Goal: Task Accomplishment & Management: Use online tool/utility

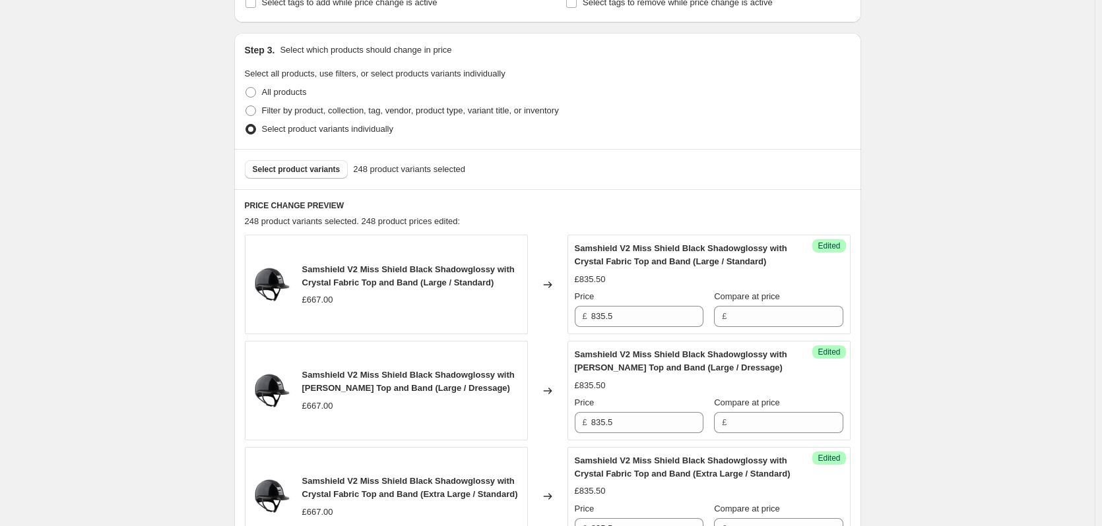
scroll to position [396, 0]
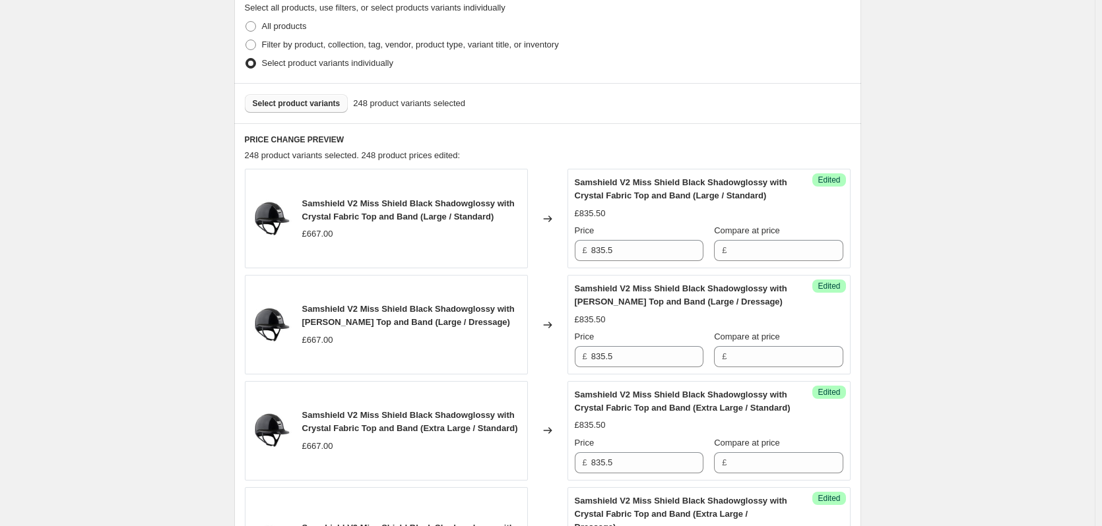
click at [289, 104] on span "Select product variants" at bounding box center [297, 103] width 88 height 11
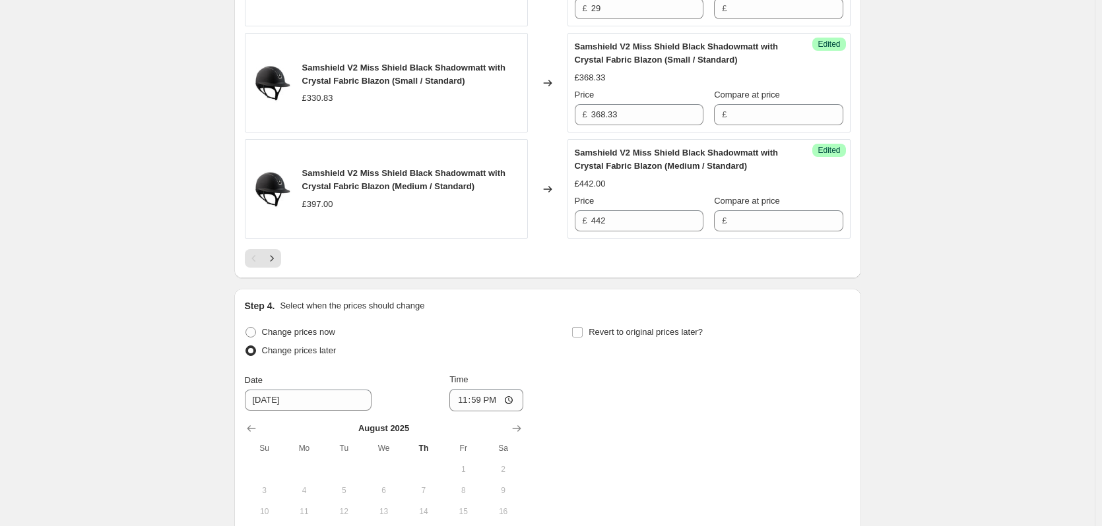
click at [268, 257] on icon "Next" at bounding box center [271, 258] width 13 height 13
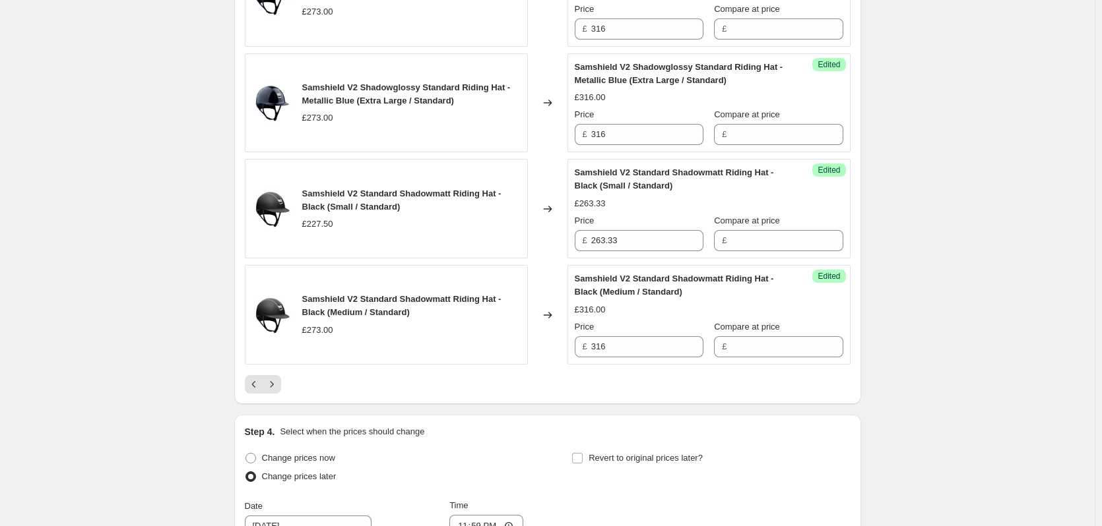
scroll to position [2507, 0]
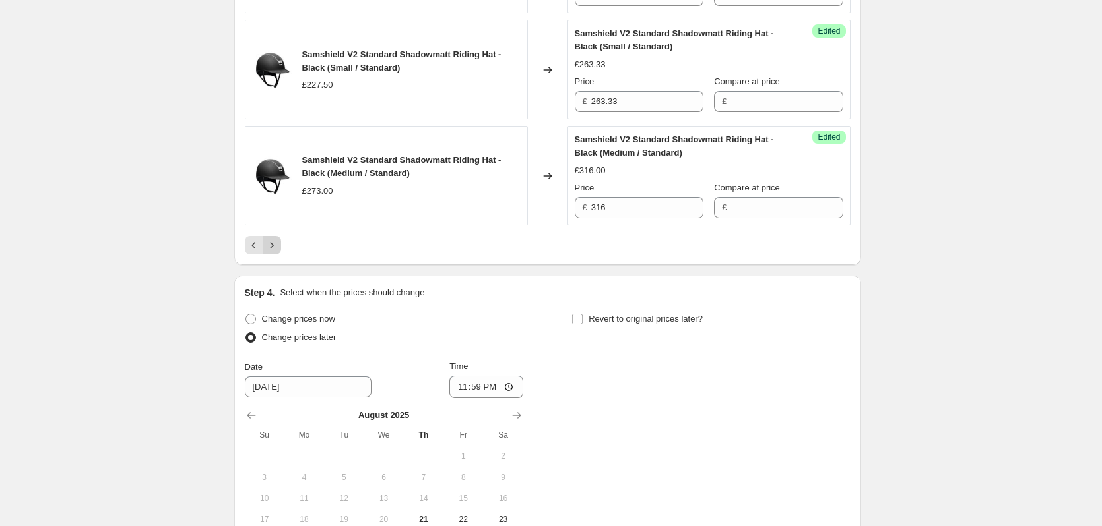
click at [276, 239] on icon "Next" at bounding box center [271, 245] width 13 height 13
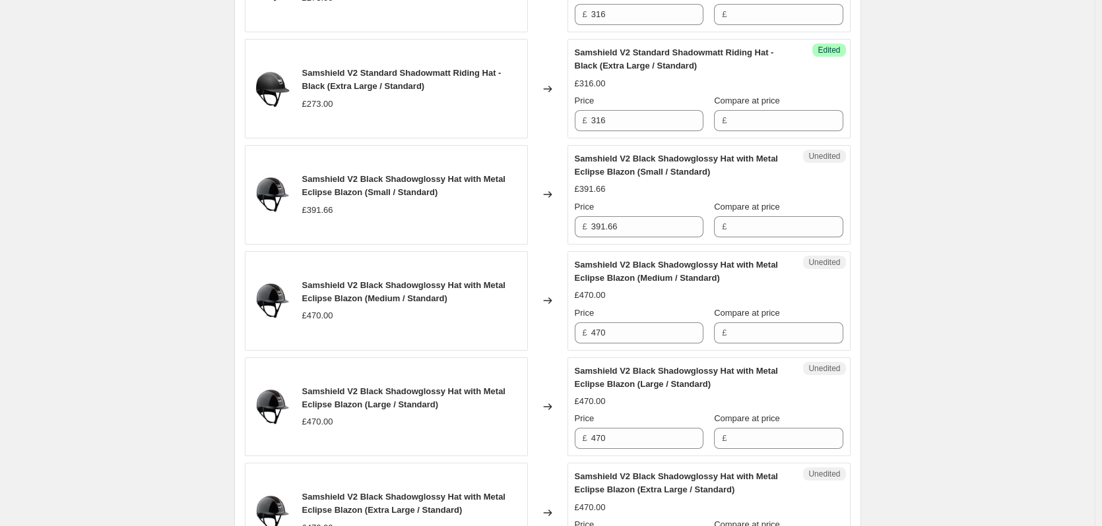
scroll to position [660, 0]
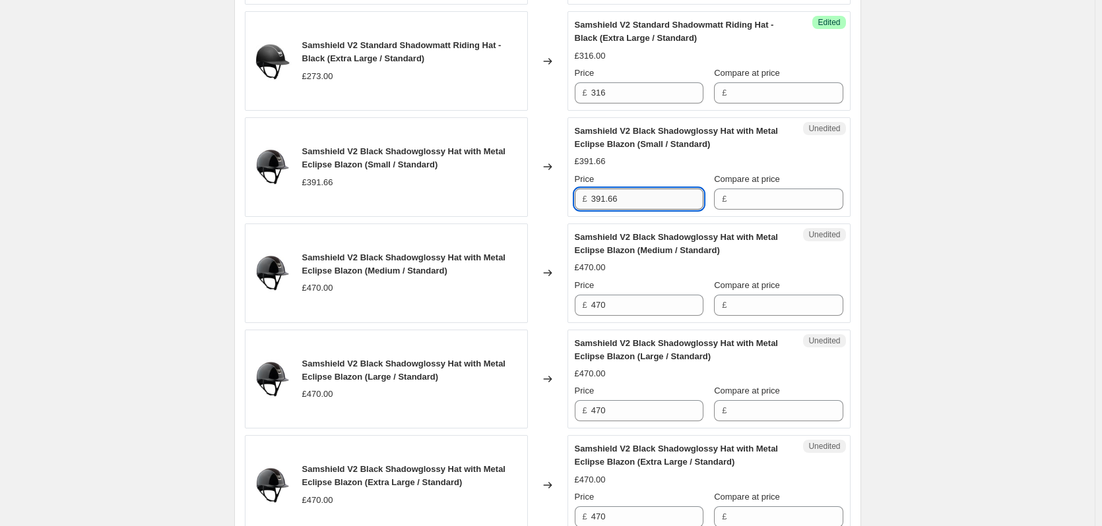
click at [640, 204] on input "391.66" at bounding box center [647, 199] width 112 height 21
type input "450.83"
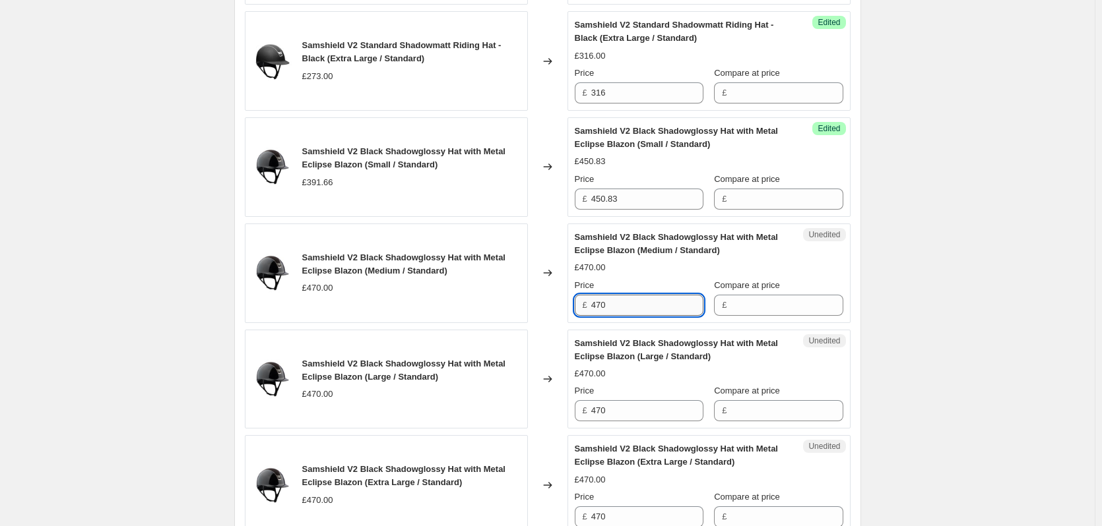
click at [621, 304] on input "470" at bounding box center [647, 305] width 112 height 21
type input "541"
click at [623, 408] on input "470" at bounding box center [647, 410] width 112 height 21
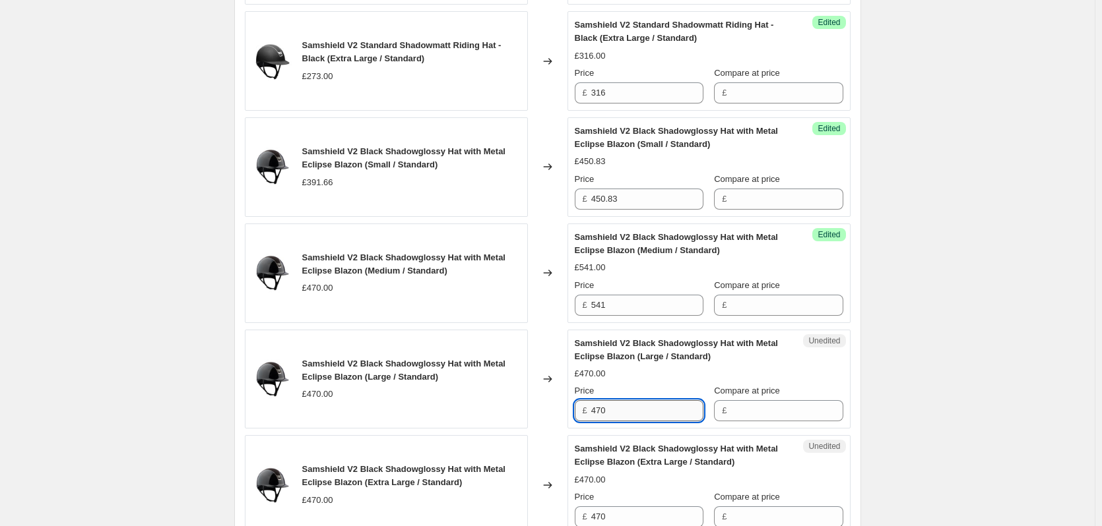
click at [623, 408] on input "470" at bounding box center [647, 410] width 112 height 21
type input "541"
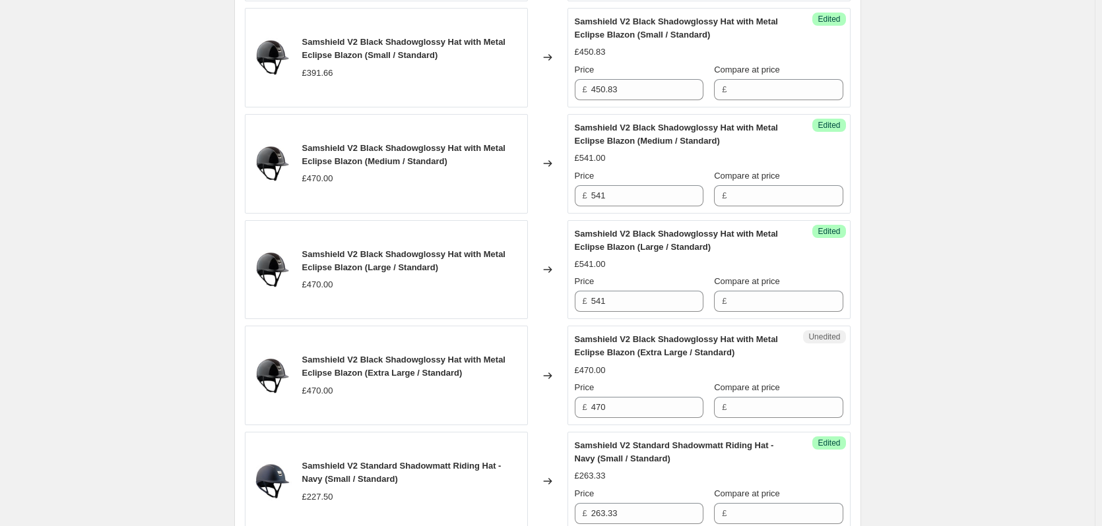
scroll to position [858, 0]
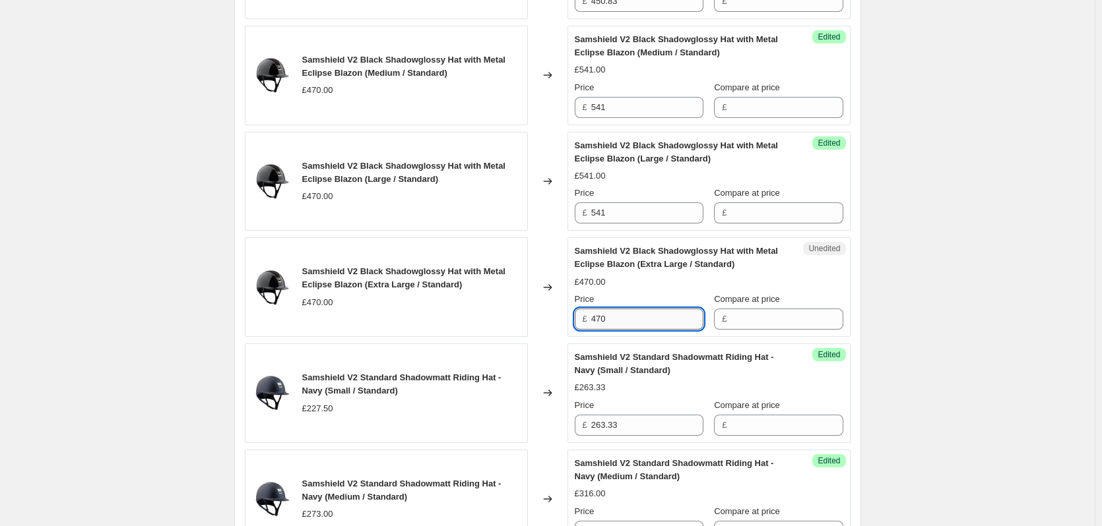
click at [632, 326] on input "470" at bounding box center [647, 319] width 112 height 21
type input "541"
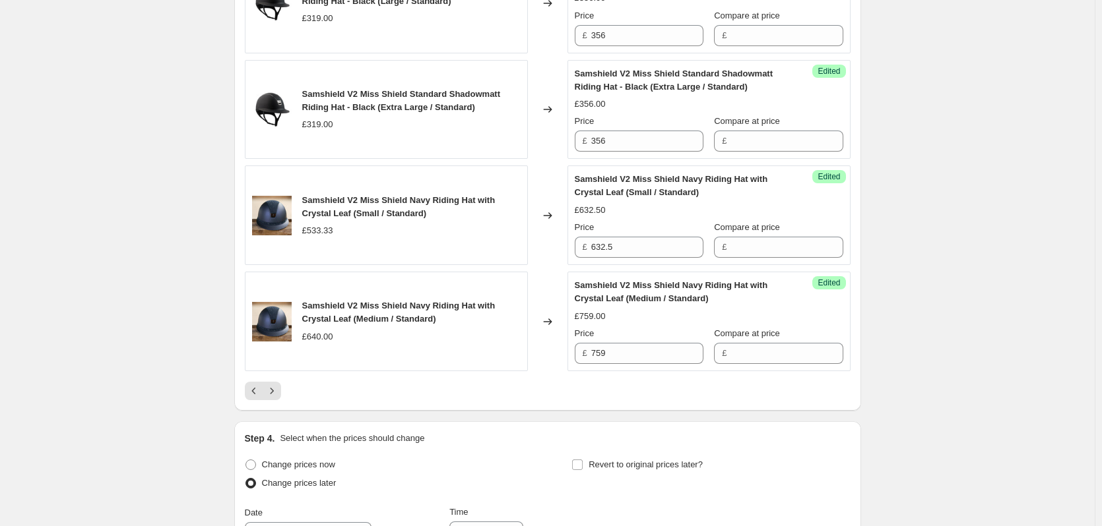
scroll to position [2309, 0]
click at [276, 388] on icon "Next" at bounding box center [271, 390] width 13 height 13
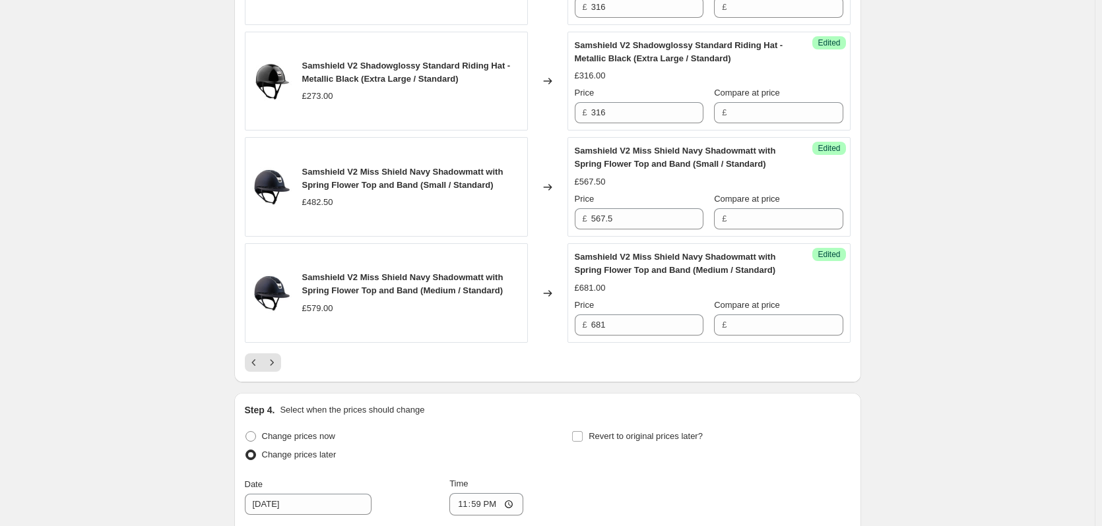
scroll to position [2375, 0]
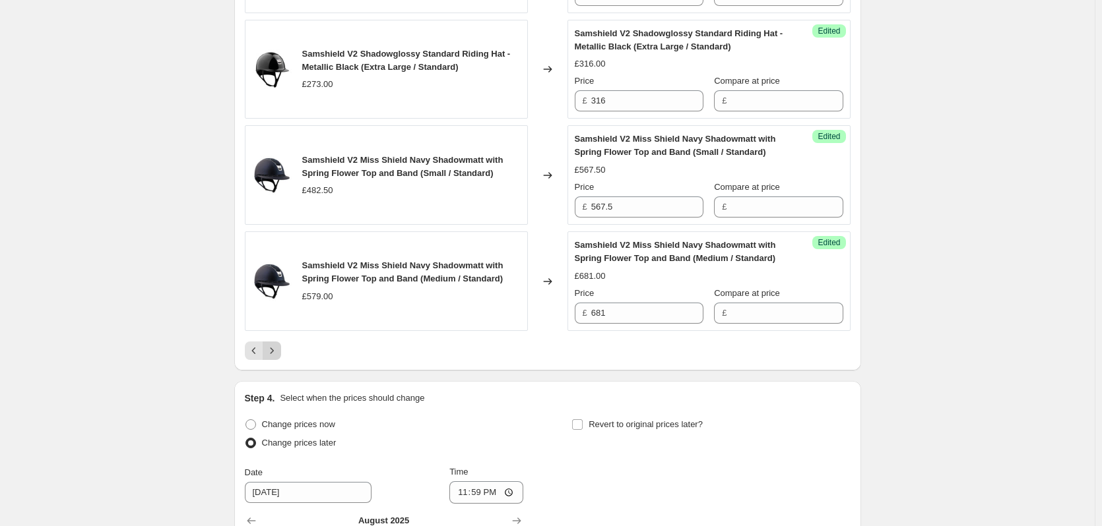
click at [276, 353] on icon "Next" at bounding box center [271, 350] width 13 height 13
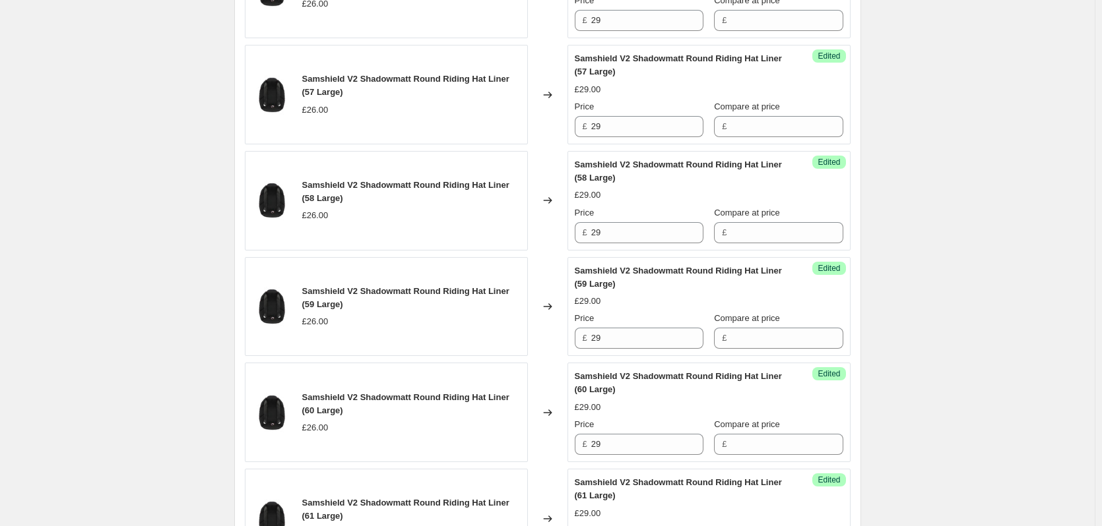
scroll to position [2441, 0]
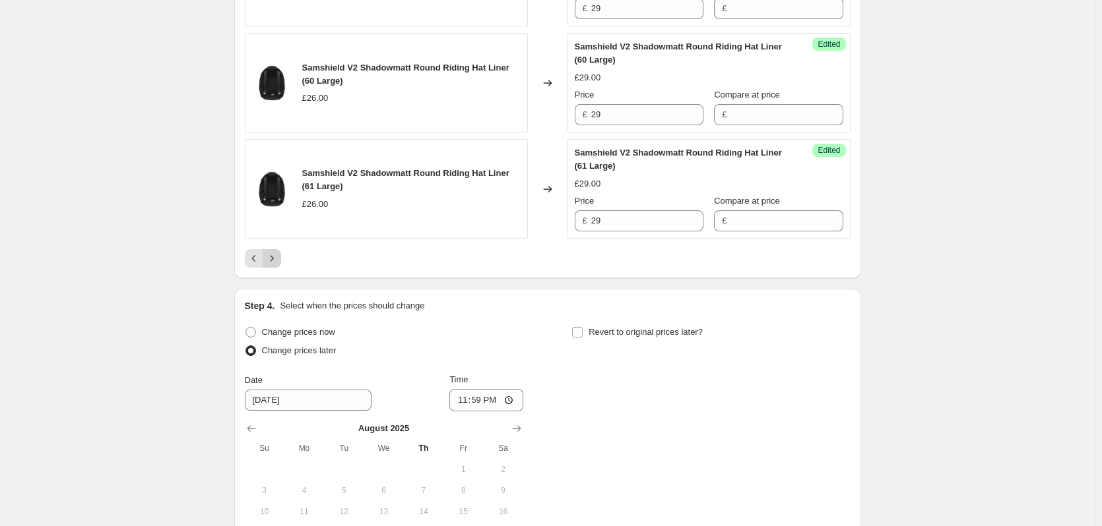
click at [275, 265] on icon "Next" at bounding box center [271, 258] width 13 height 13
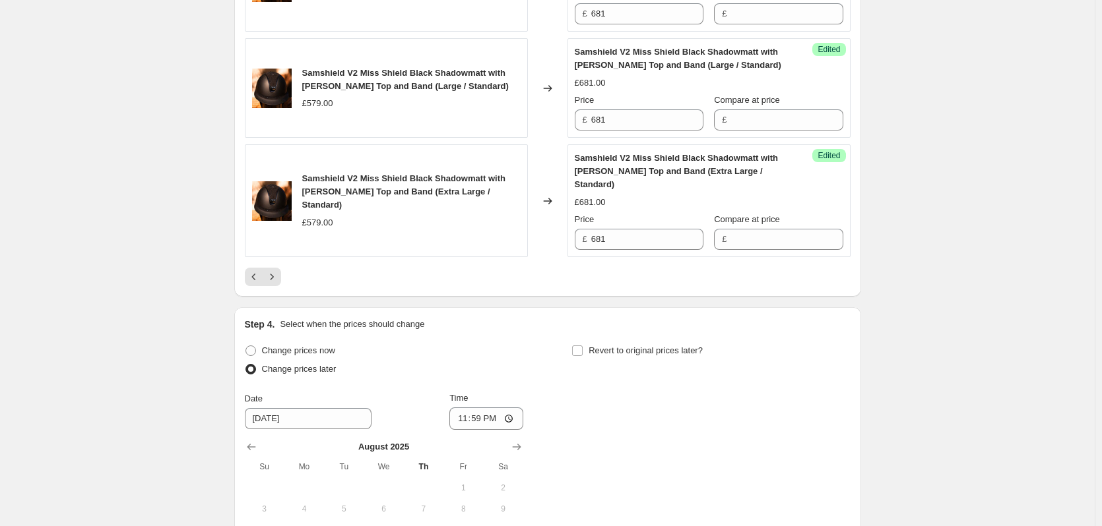
scroll to position [2507, 0]
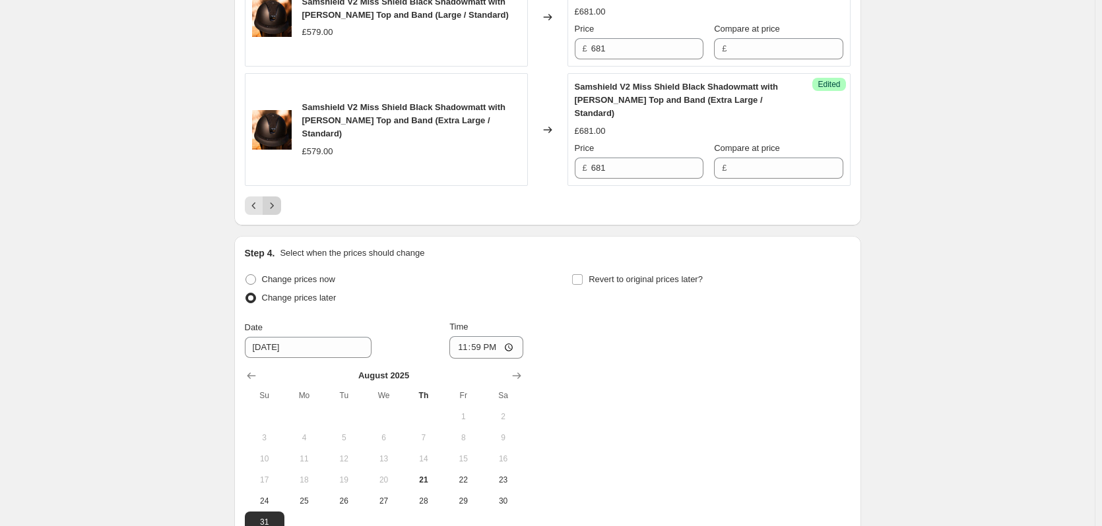
click at [272, 212] on icon "Next" at bounding box center [271, 205] width 13 height 13
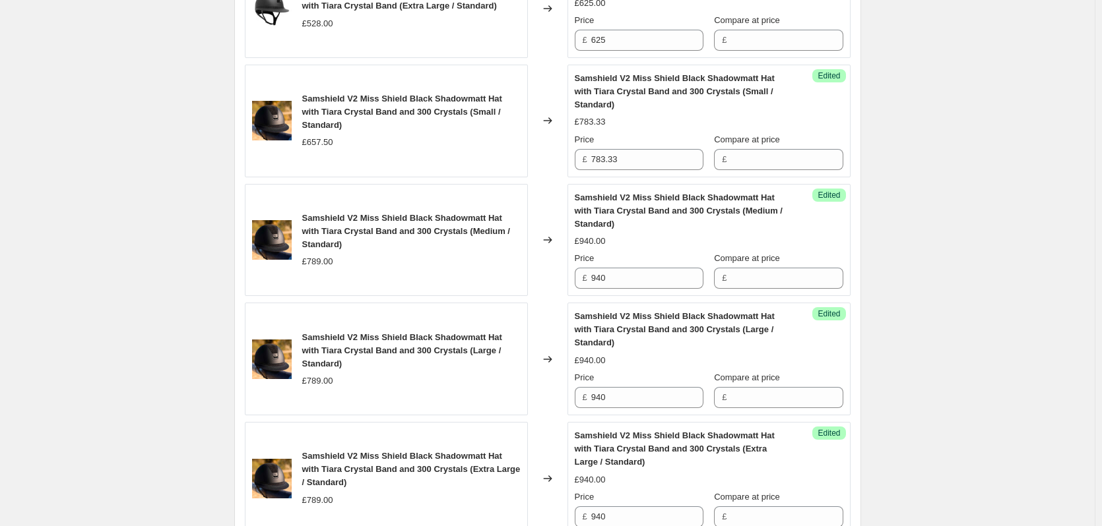
scroll to position [2375, 0]
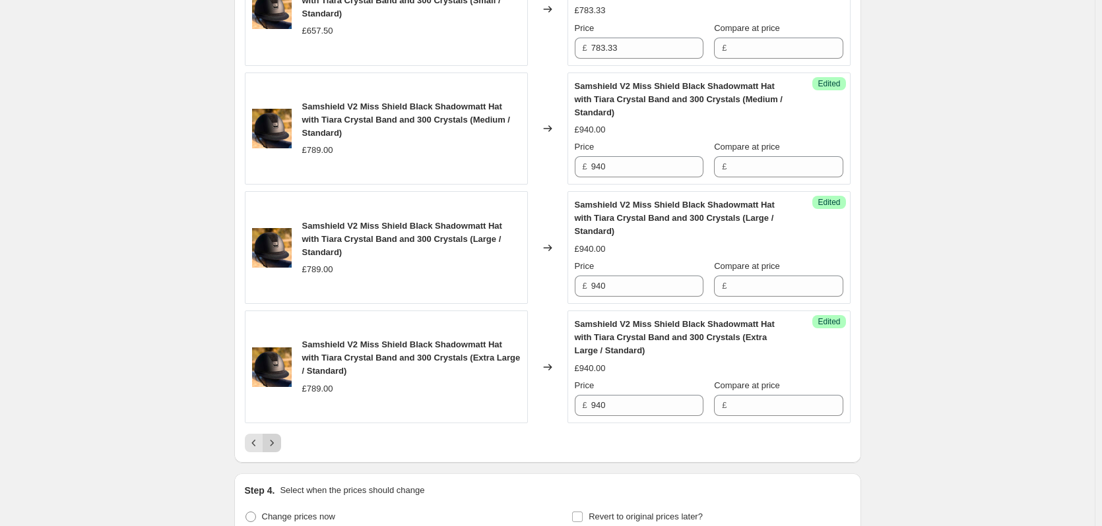
click at [275, 438] on icon "Next" at bounding box center [271, 443] width 13 height 13
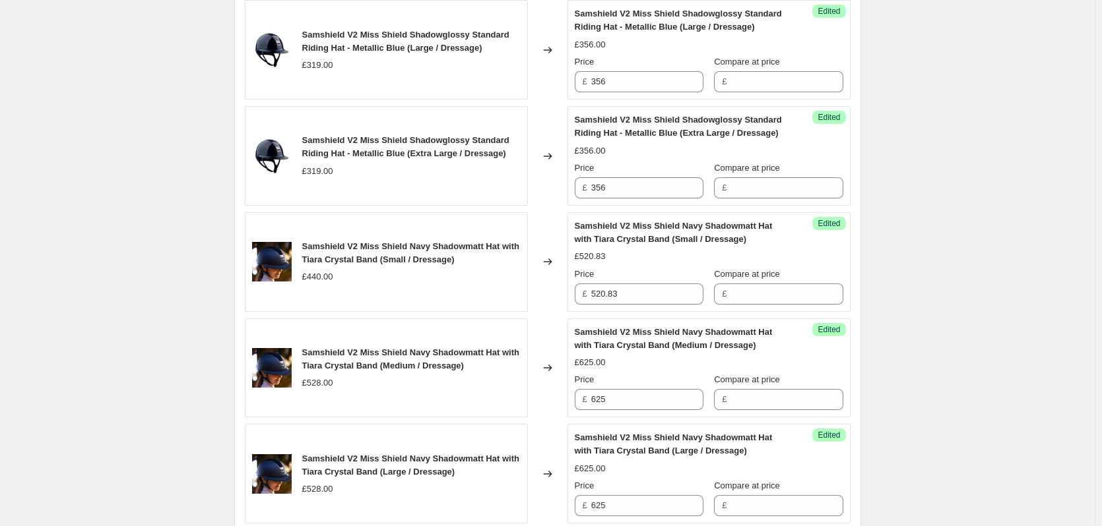
scroll to position [2441, 0]
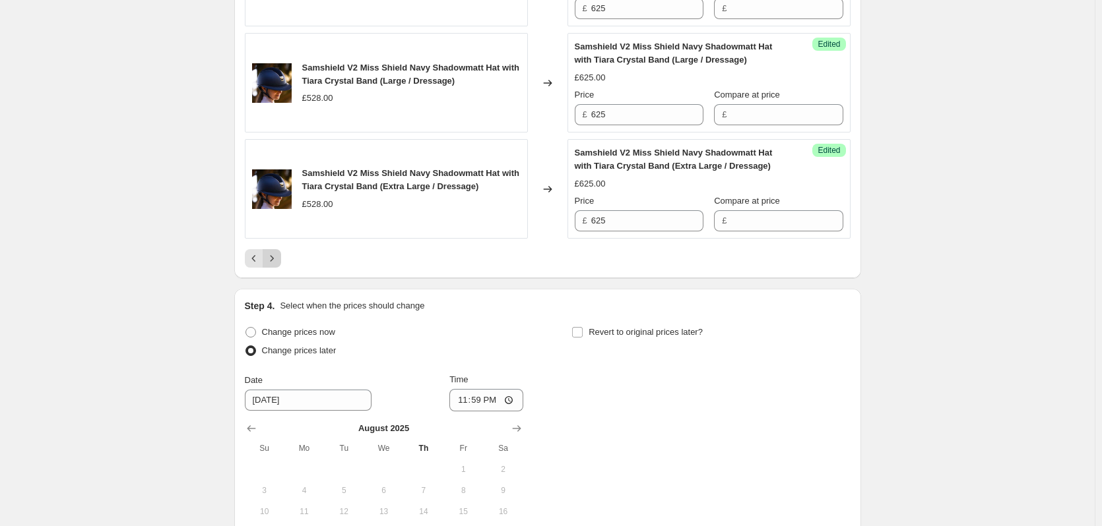
click at [278, 263] on icon "Next" at bounding box center [271, 258] width 13 height 13
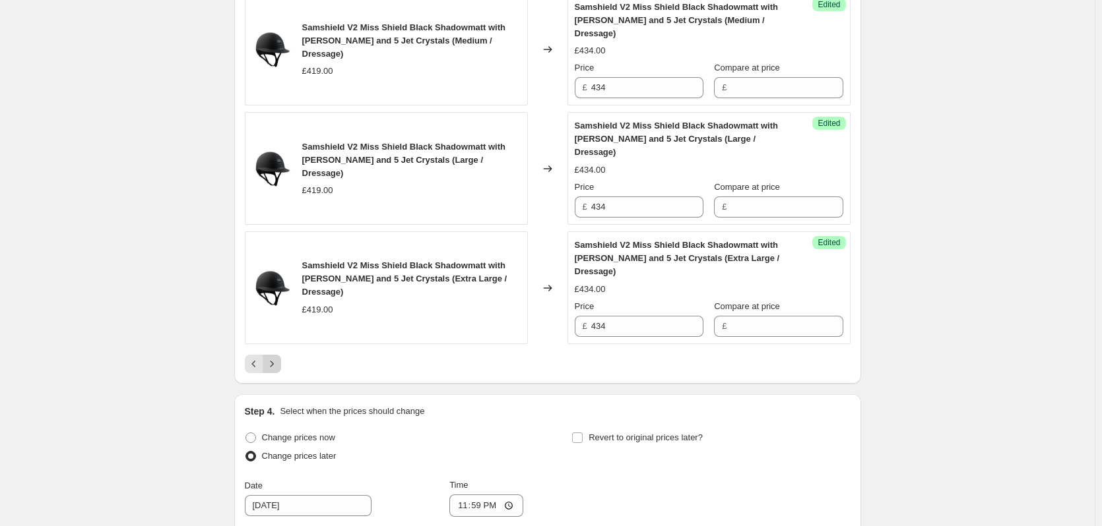
click at [274, 358] on icon "Next" at bounding box center [271, 364] width 13 height 13
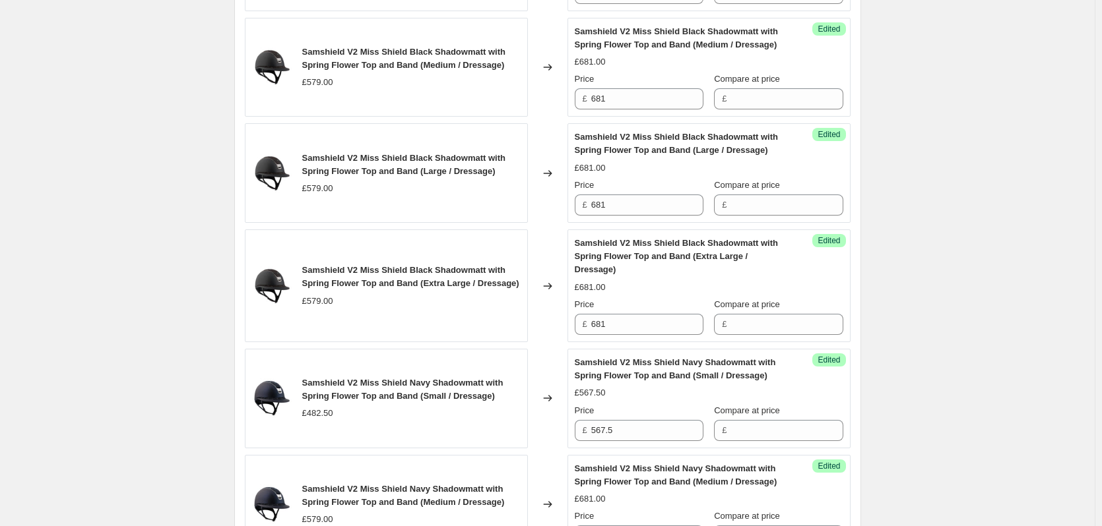
scroll to position [2309, 0]
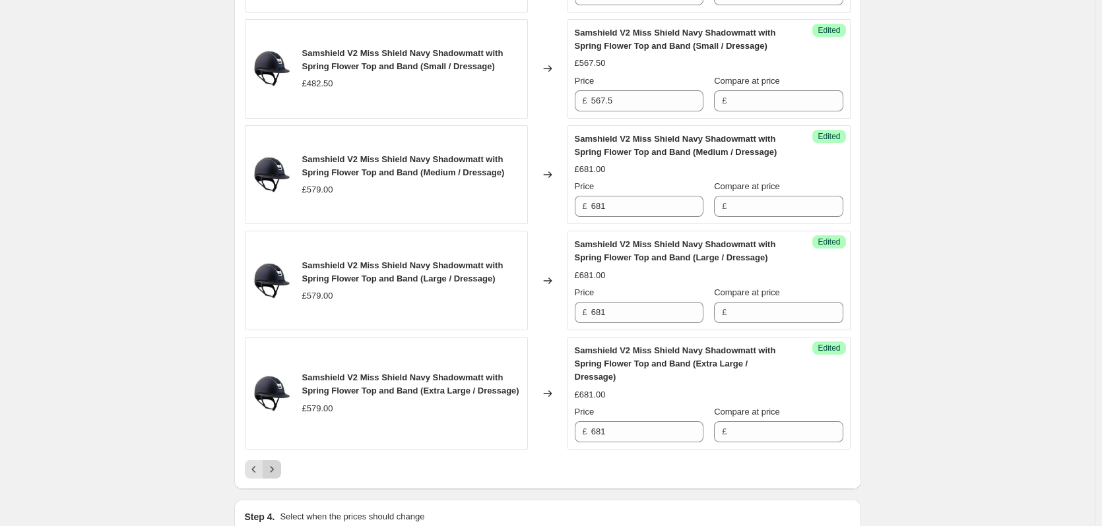
click at [273, 466] on icon "Next" at bounding box center [271, 469] width 3 height 6
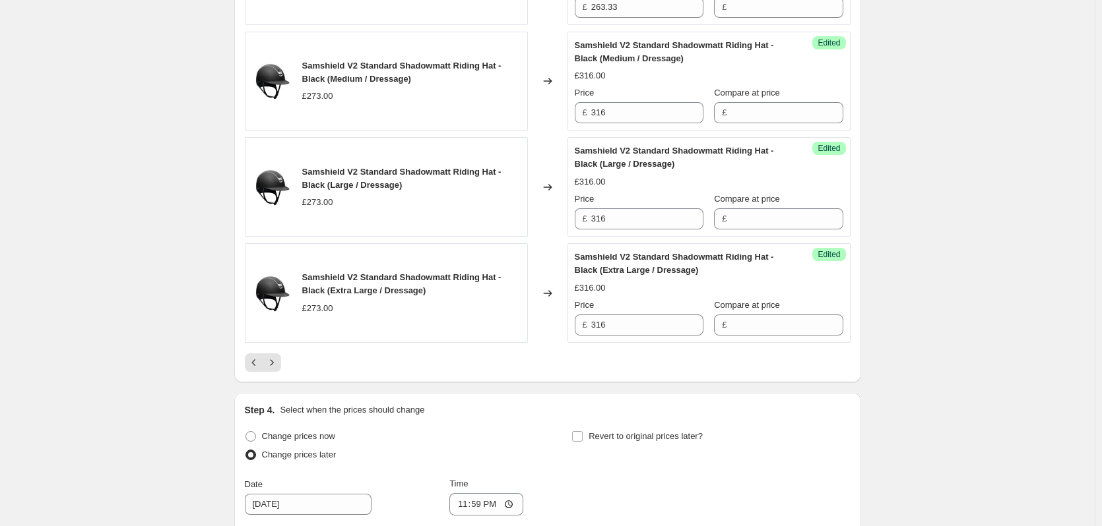
scroll to position [2507, 0]
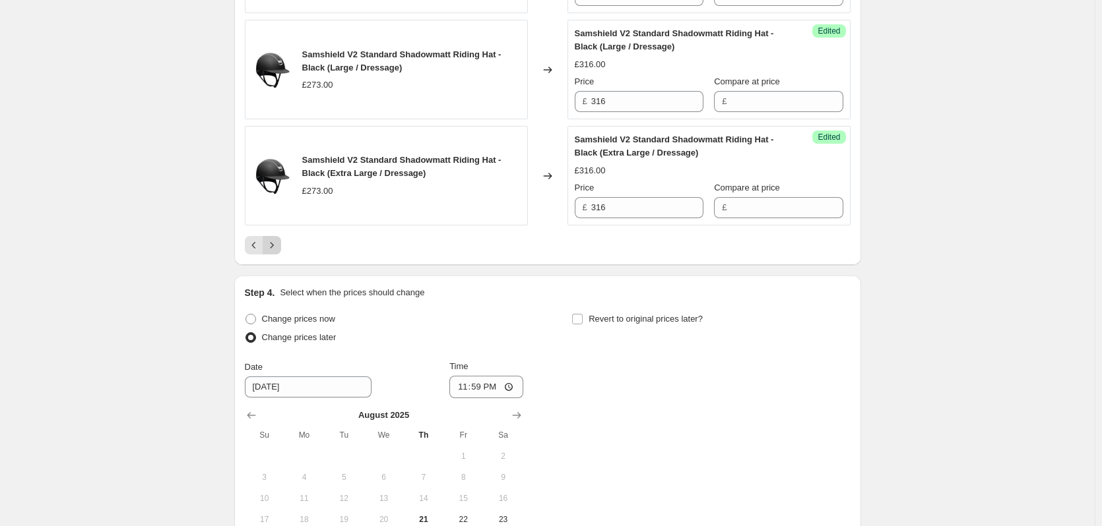
click at [275, 239] on icon "Next" at bounding box center [271, 245] width 13 height 13
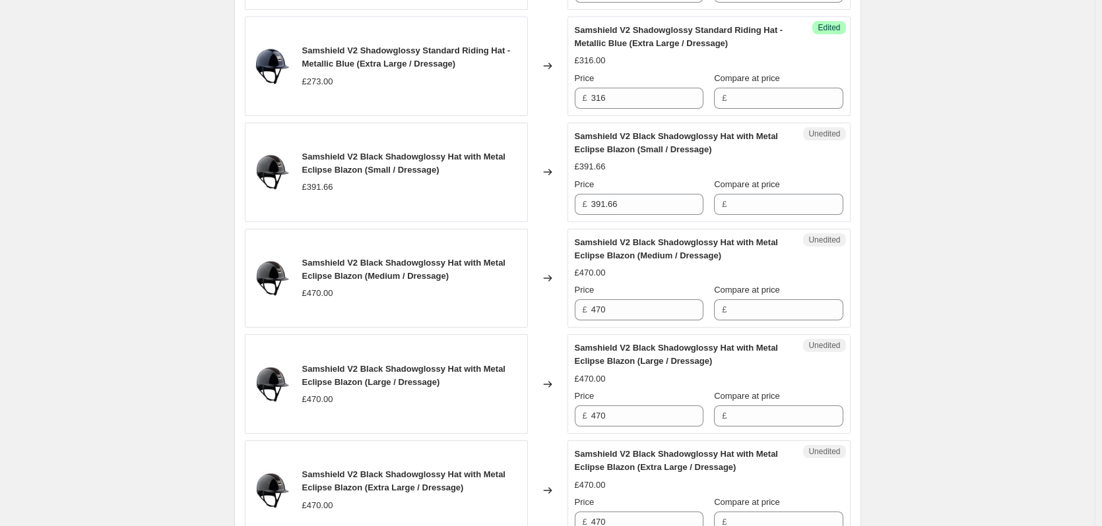
scroll to position [1781, 0]
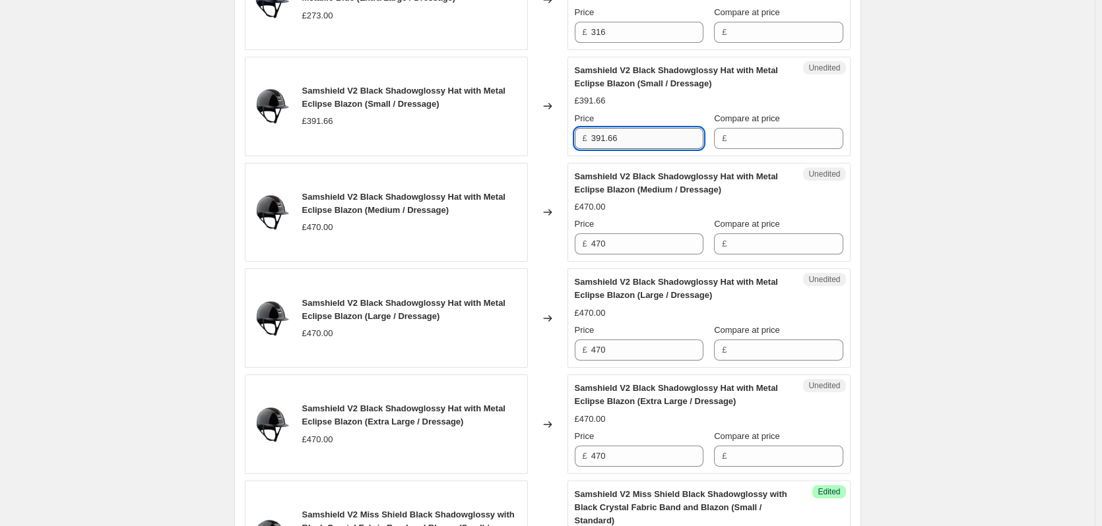
click at [640, 137] on input "391.66" at bounding box center [647, 138] width 112 height 21
type input "450.83"
click at [621, 241] on input "470" at bounding box center [647, 244] width 112 height 21
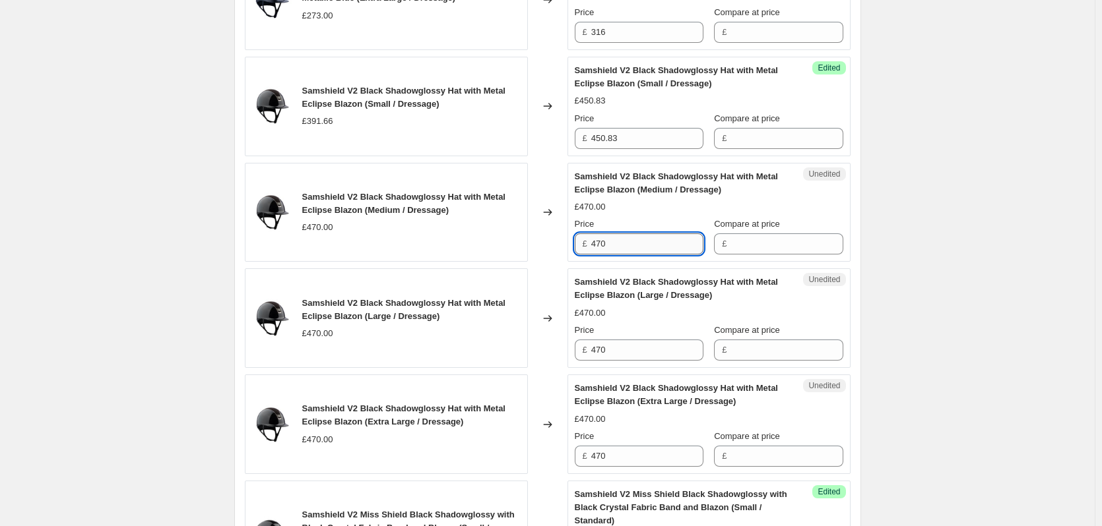
click at [621, 241] on input "470" at bounding box center [647, 244] width 112 height 21
type input "541"
click at [619, 350] on input "470" at bounding box center [647, 350] width 112 height 21
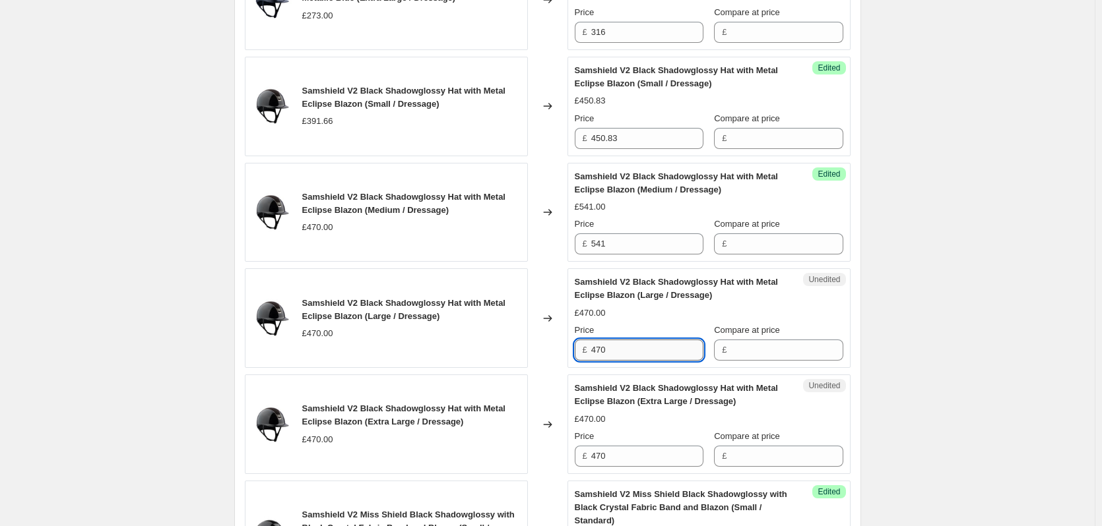
click at [619, 350] on input "470" at bounding box center [647, 350] width 112 height 21
type input "541"
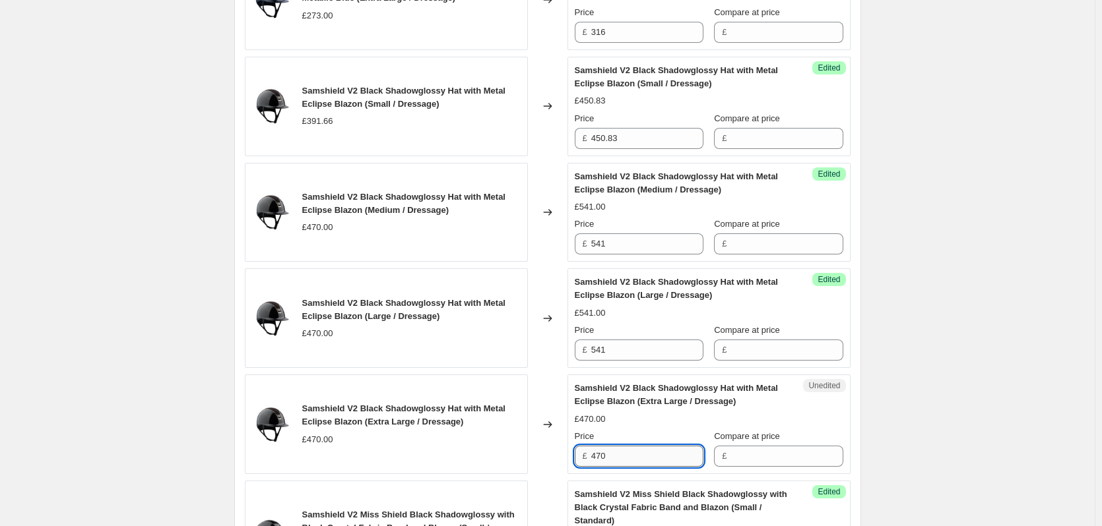
click at [619, 453] on input "470" at bounding box center [647, 456] width 112 height 21
type input "541"
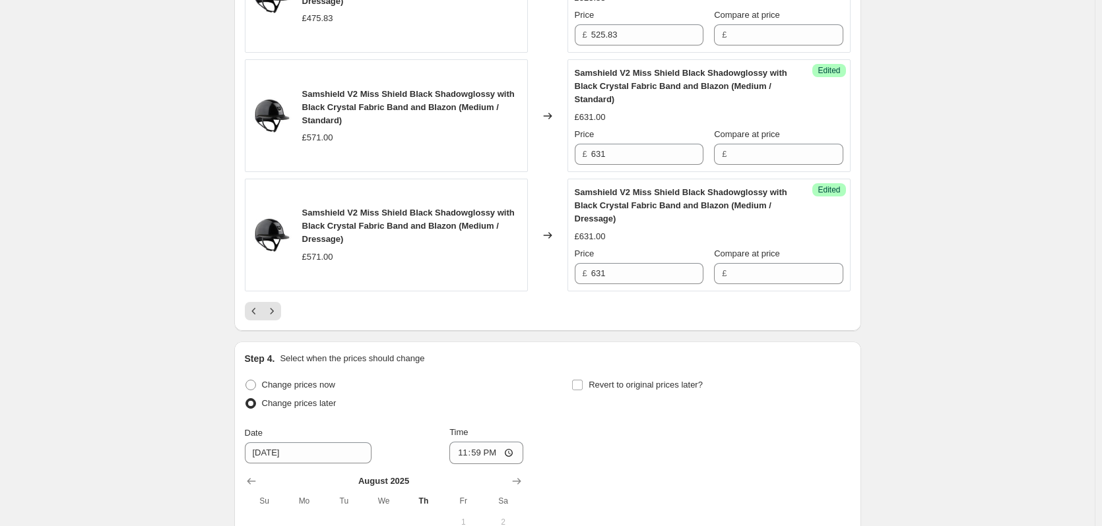
scroll to position [2697, 0]
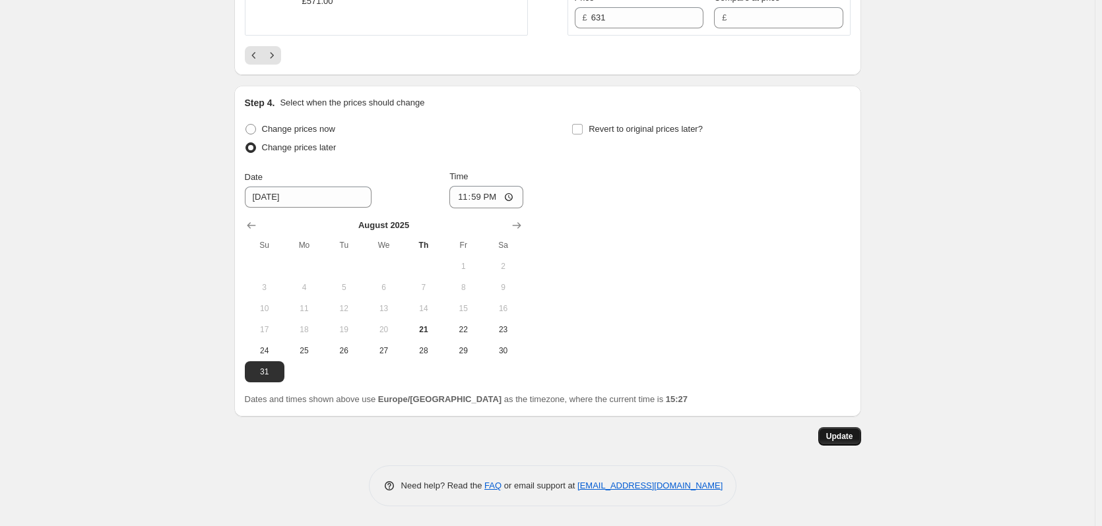
click at [846, 439] on span "Update" at bounding box center [839, 436] width 27 height 11
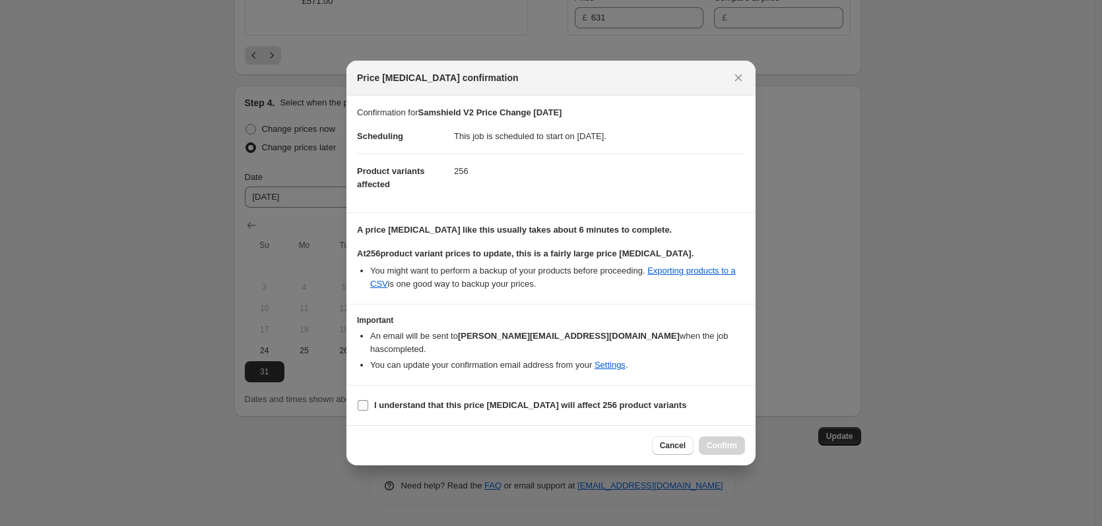
click at [363, 400] on input "I understand that this price change job will affect 256 product variants" at bounding box center [363, 405] width 11 height 11
checkbox input "true"
click at [707, 441] on span "Confirm" at bounding box center [722, 446] width 30 height 11
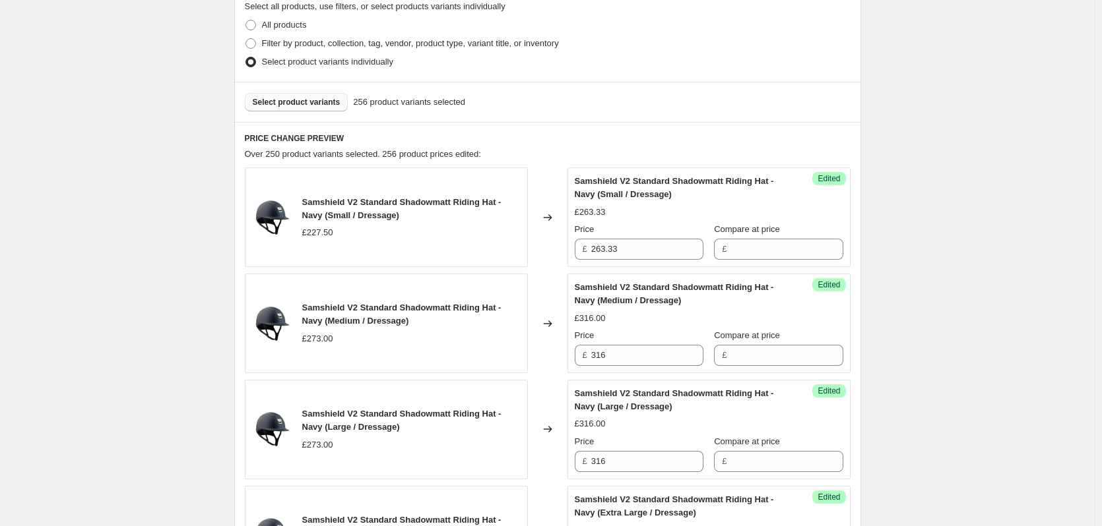
scroll to position [396, 0]
click at [301, 102] on span "Select product variants" at bounding box center [297, 103] width 88 height 11
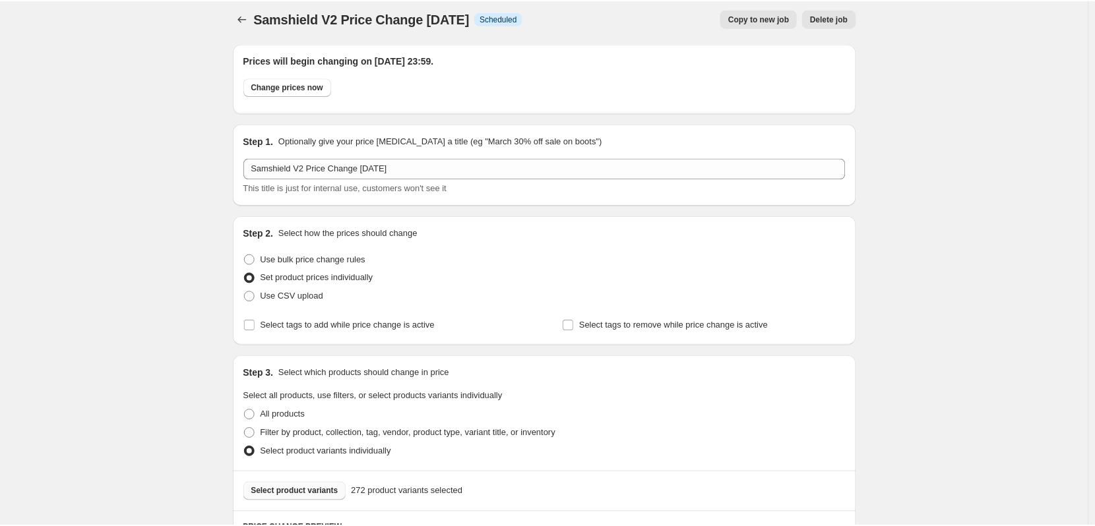
scroll to position [0, 0]
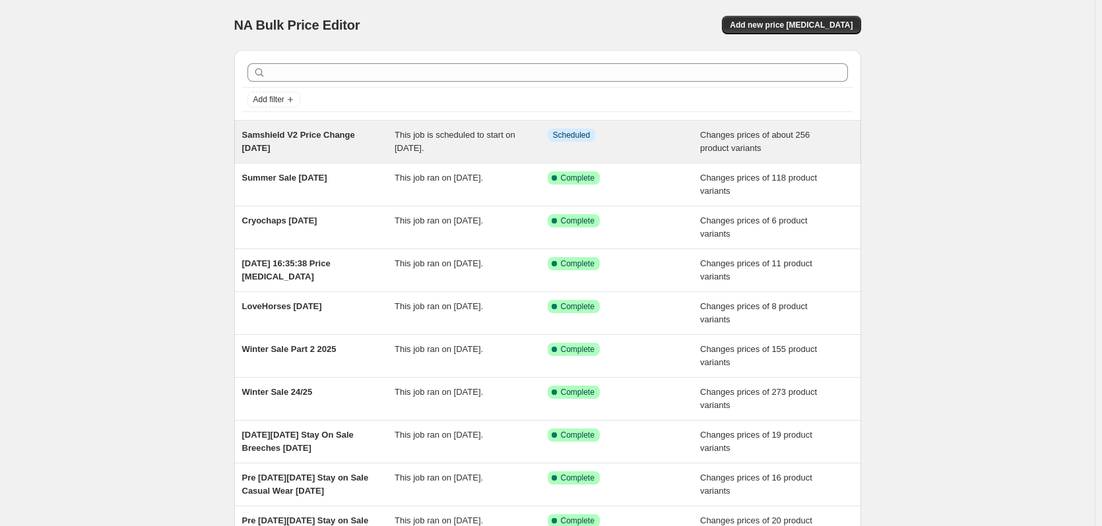
click at [273, 134] on span "Samshield V2 Price Change [DATE]" at bounding box center [298, 141] width 113 height 23
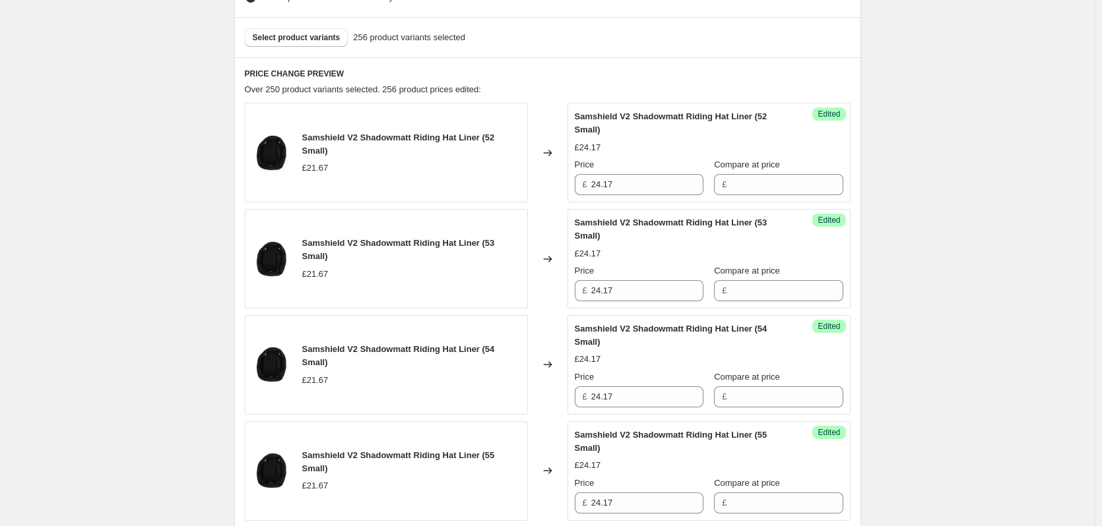
scroll to position [264, 0]
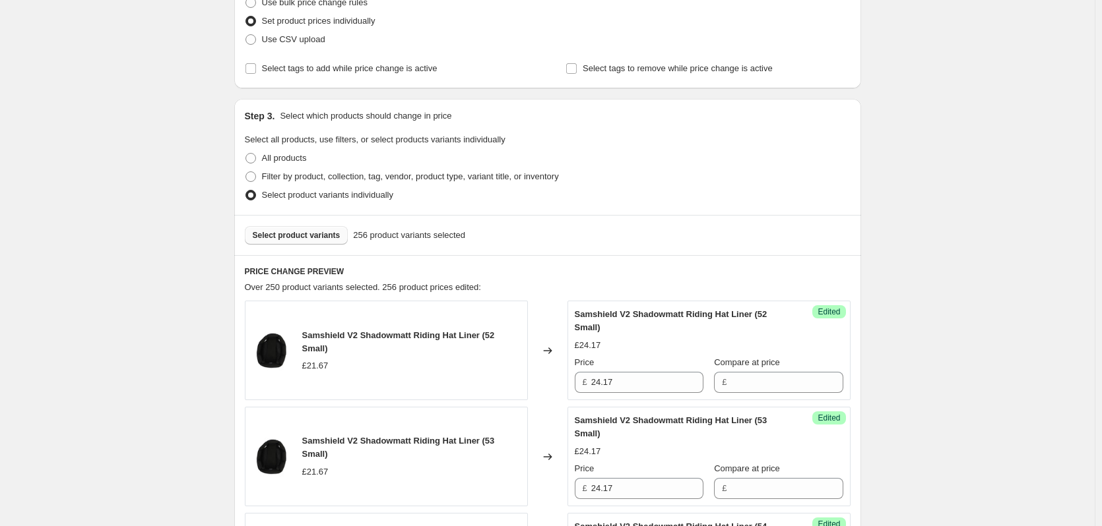
click at [292, 239] on span "Select product variants" at bounding box center [297, 235] width 88 height 11
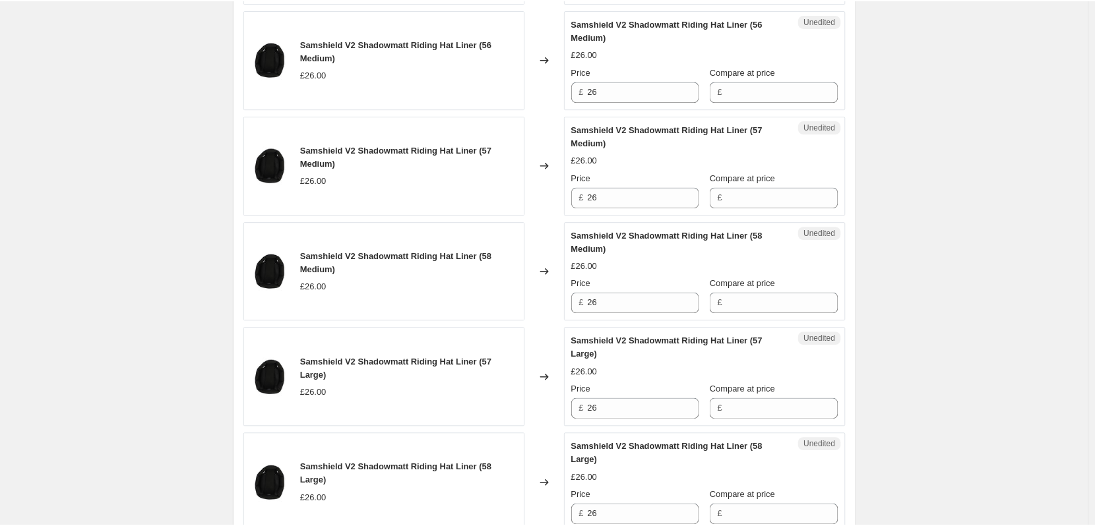
scroll to position [1319, 0]
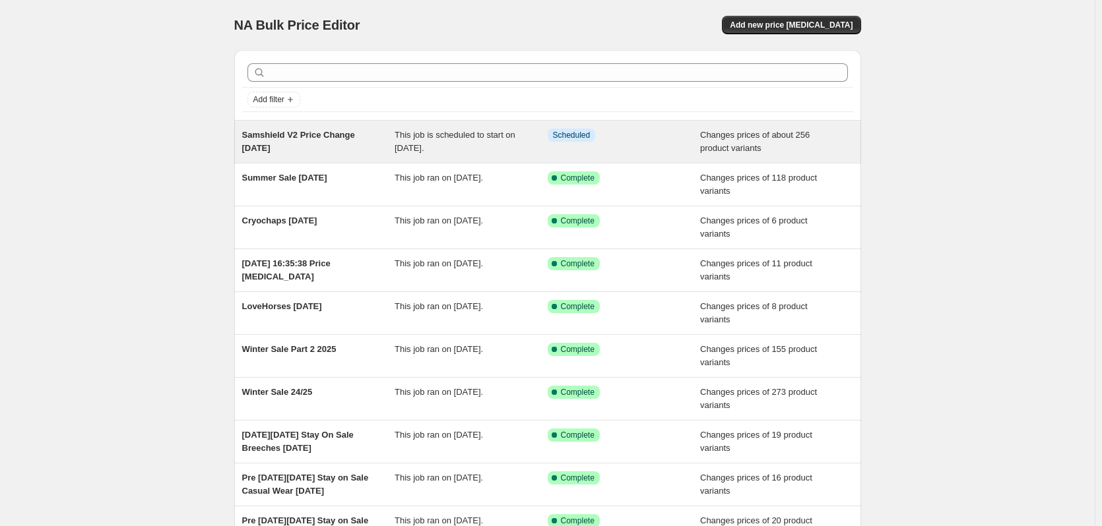
click at [311, 135] on span "Samshield V2 Price Change [DATE]" at bounding box center [298, 141] width 113 height 23
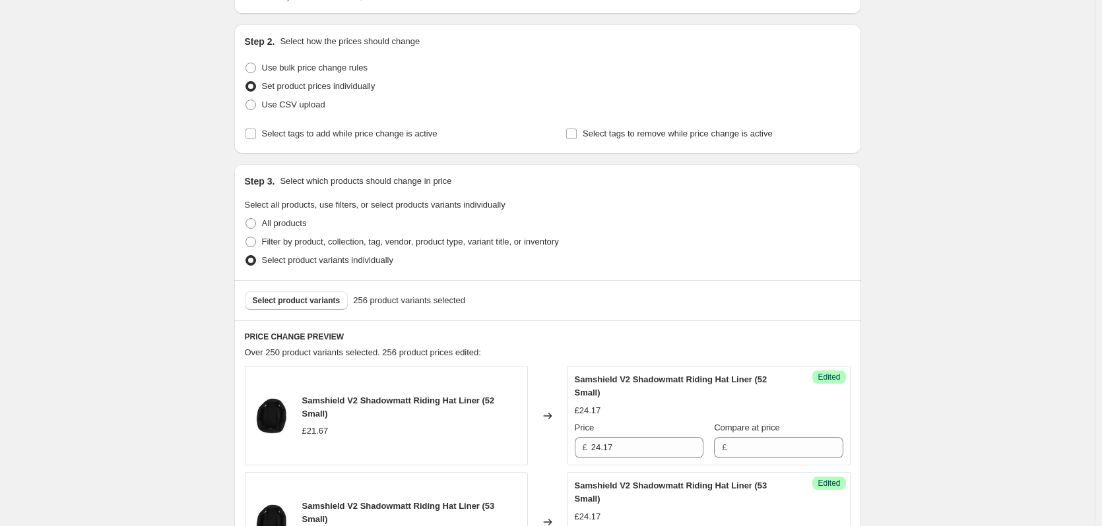
scroll to position [264, 0]
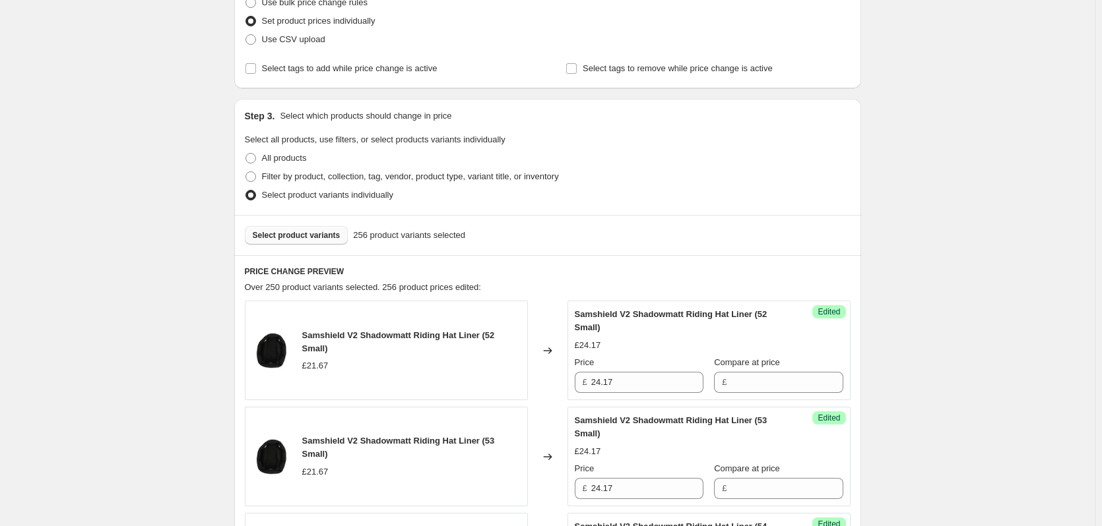
click at [266, 235] on span "Select product variants" at bounding box center [297, 235] width 88 height 11
click at [278, 237] on span "Select product variants" at bounding box center [297, 235] width 88 height 11
